Goal: Information Seeking & Learning: Learn about a topic

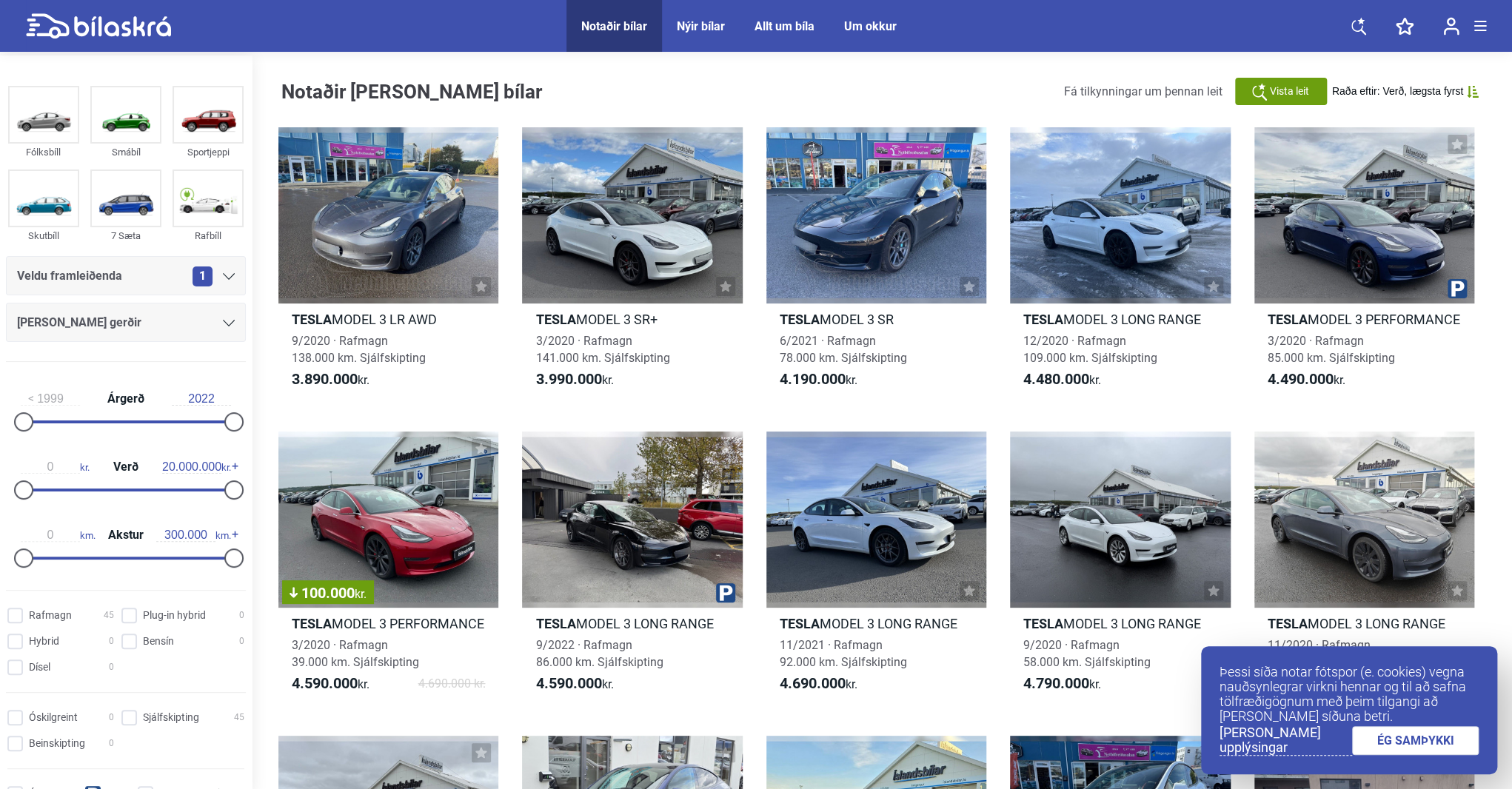
click at [229, 320] on div "Allar gerðir" at bounding box center [125, 322] width 240 height 39
click at [223, 325] on icon at bounding box center [229, 323] width 12 height 6
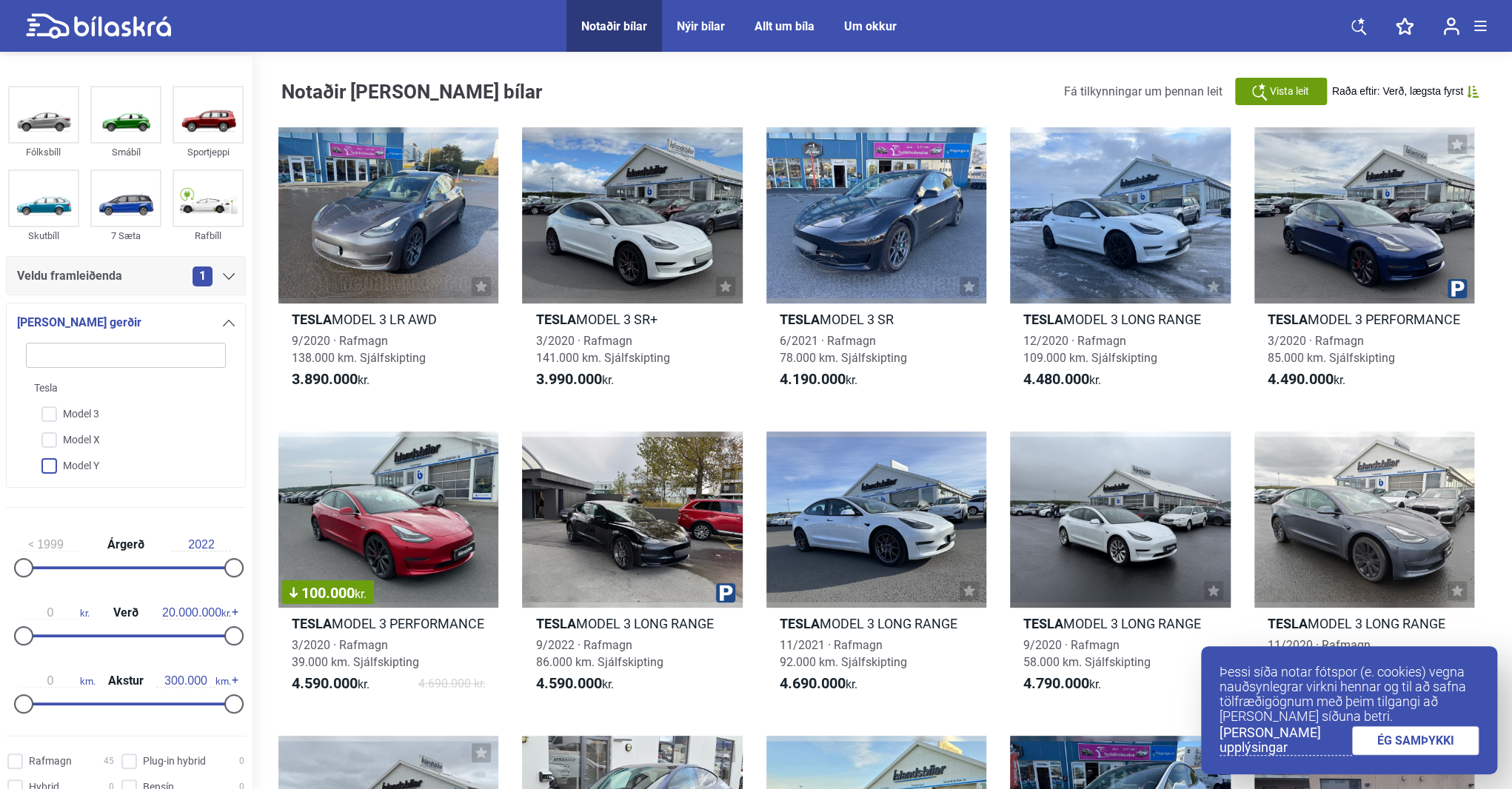
click at [53, 466] on input "Model Y" at bounding box center [117, 467] width 202 height 26
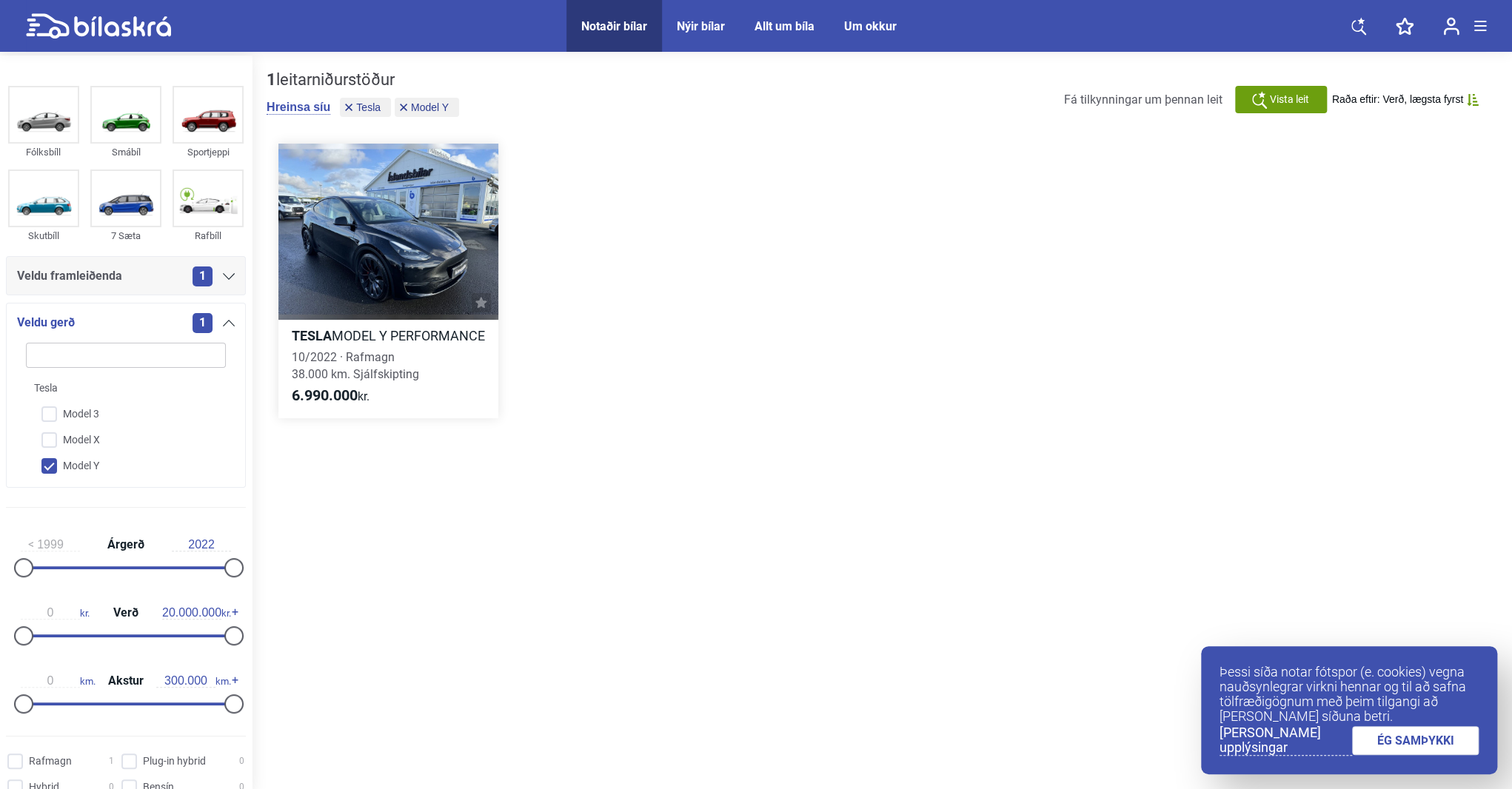
click at [348, 337] on h2 "Tesla MODEL Y PERFORMANCE" at bounding box center [388, 335] width 220 height 17
drag, startPoint x: 763, startPoint y: 342, endPoint x: 752, endPoint y: 347, distance: 12.1
checkbox input "false"
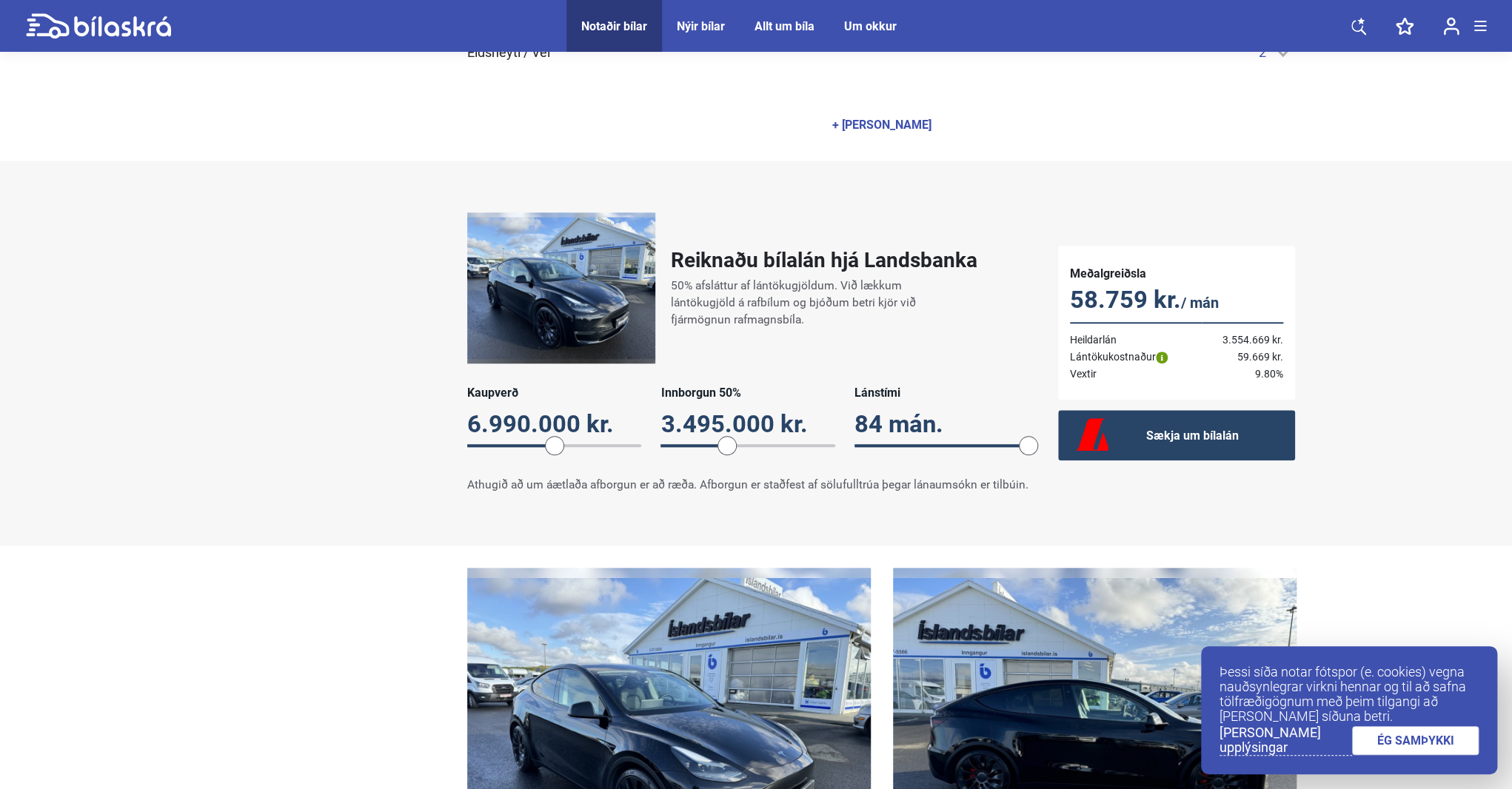
scroll to position [963, 0]
